Goal: Find specific page/section: Find specific page/section

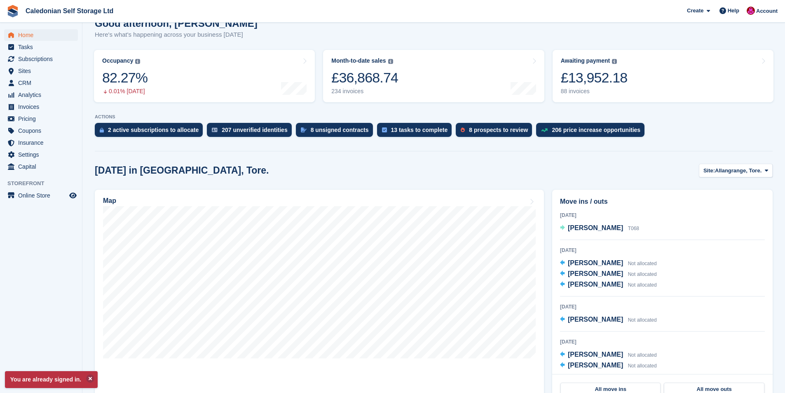
scroll to position [82, 0]
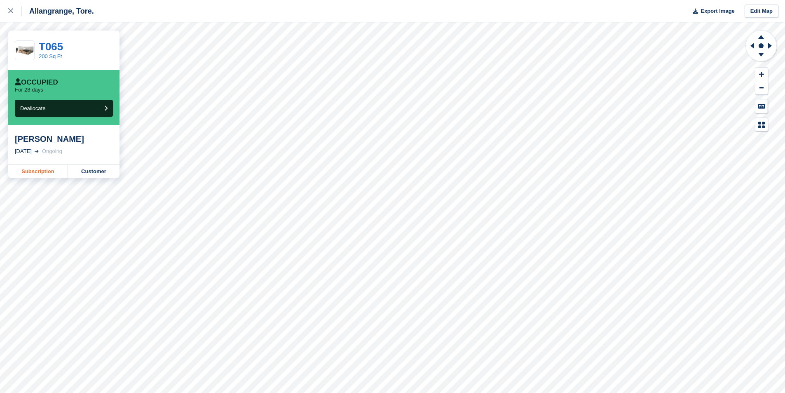
click at [34, 174] on link "Subscription" at bounding box center [38, 171] width 60 height 13
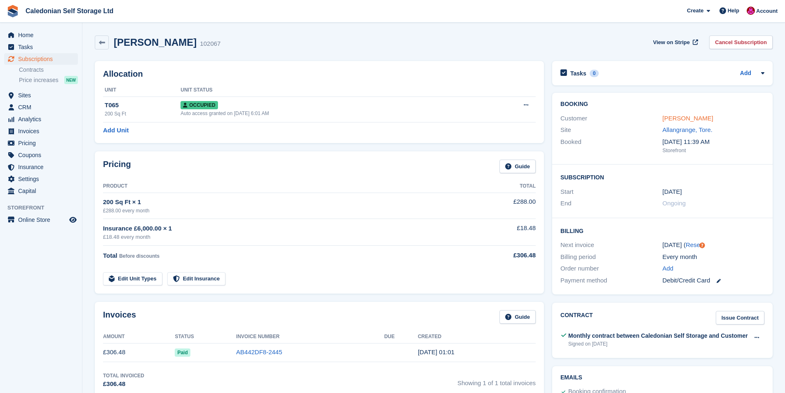
click at [693, 117] on link "[PERSON_NAME]" at bounding box center [687, 118] width 51 height 7
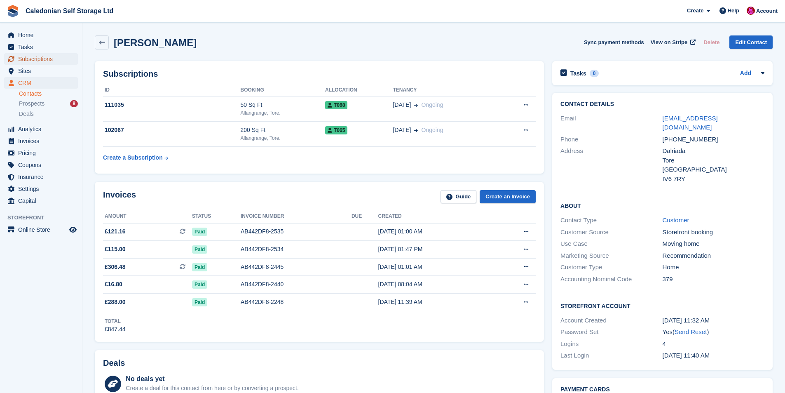
click at [33, 59] on span "Subscriptions" at bounding box center [42, 59] width 49 height 12
